Goal: Find specific page/section: Find specific page/section

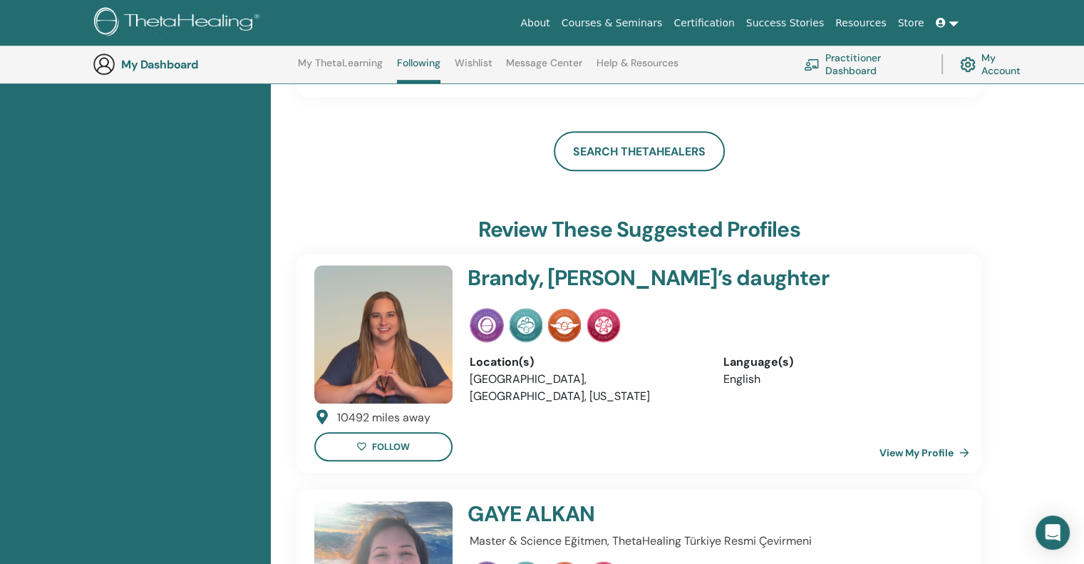
scroll to position [932, 0]
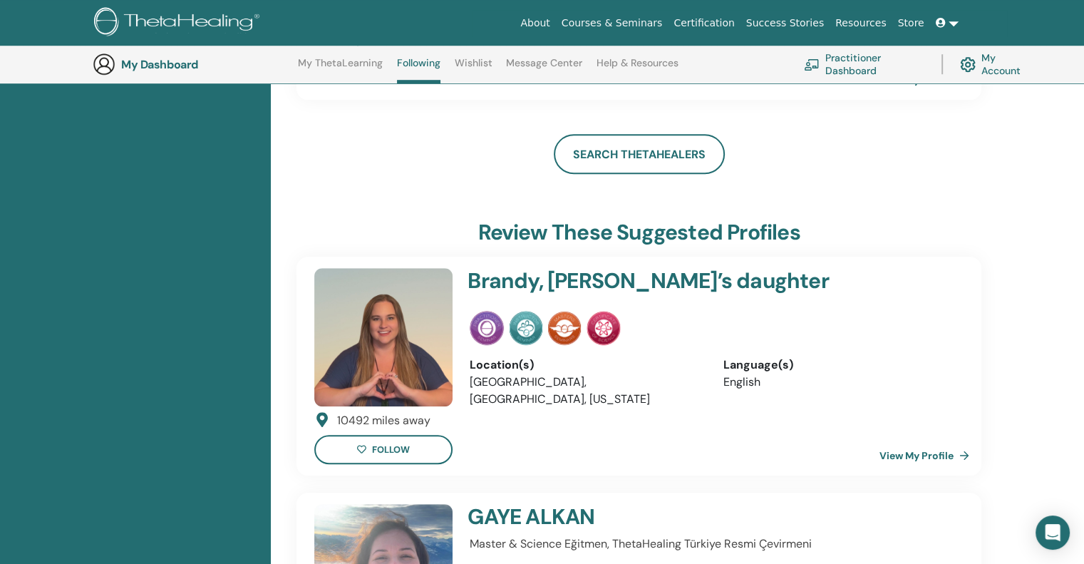
click at [428, 504] on img at bounding box center [383, 573] width 138 height 138
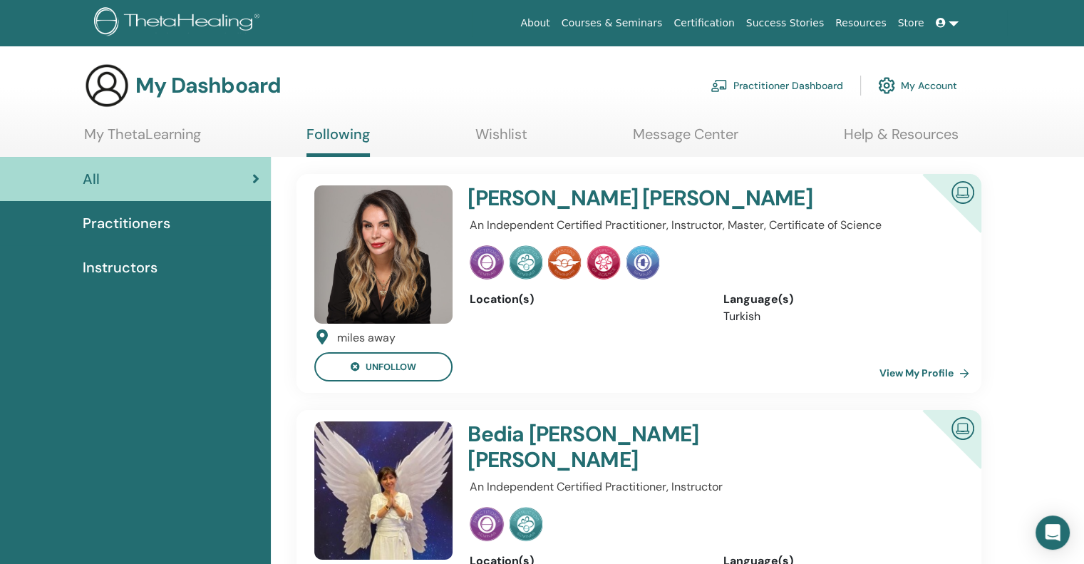
click at [348, 304] on img at bounding box center [383, 254] width 138 height 138
click at [167, 237] on link "Practitioners" at bounding box center [135, 223] width 271 height 44
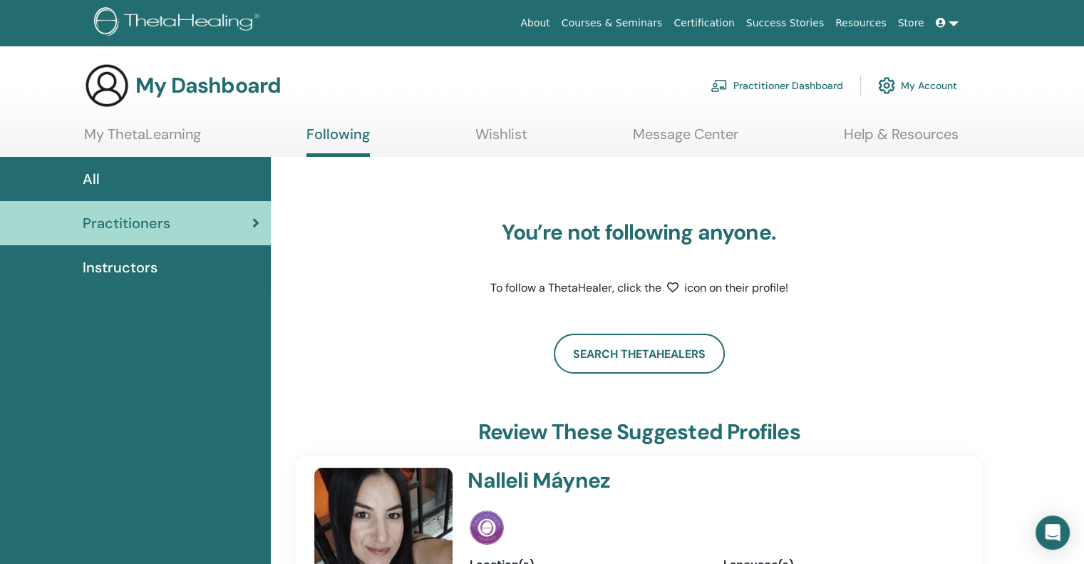
click at [167, 269] on div "Instructors" at bounding box center [135, 267] width 248 height 21
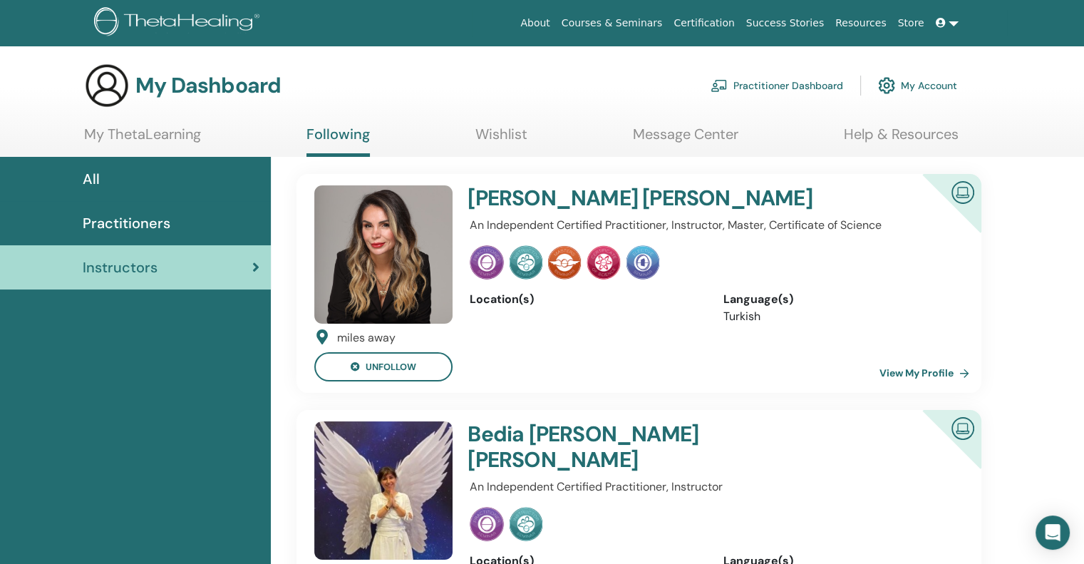
click at [133, 173] on div "All" at bounding box center [135, 178] width 248 height 21
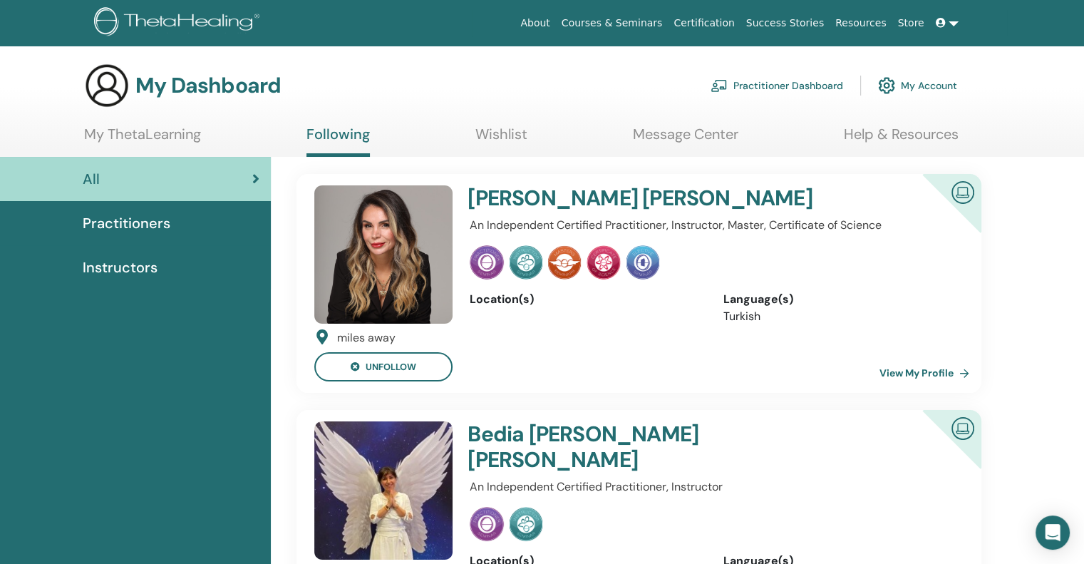
click at [146, 14] on img at bounding box center [179, 23] width 170 height 32
